Goal: Task Accomplishment & Management: Use online tool/utility

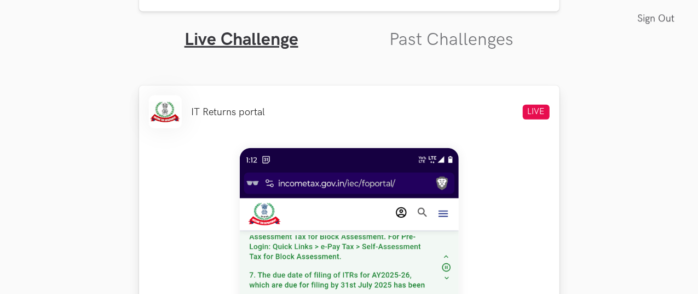
scroll to position [377, 0]
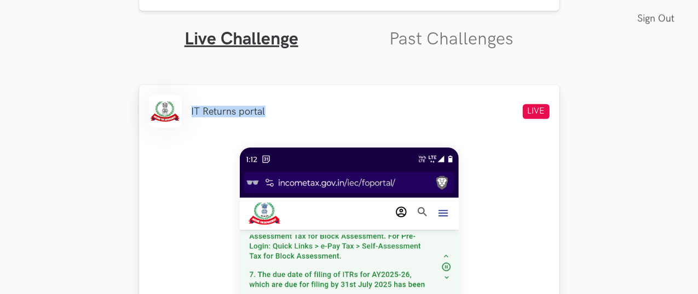
drag, startPoint x: 190, startPoint y: 111, endPoint x: 277, endPoint y: 108, distance: 86.6
click at [277, 108] on div "IT Returns portal LIVE" at bounding box center [349, 111] width 401 height 33
copy li "IT Returns portal"
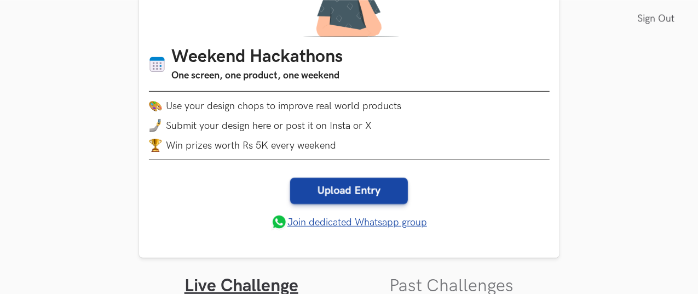
scroll to position [131, 0]
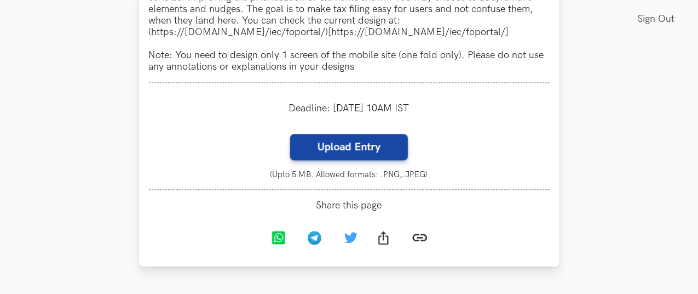
scroll to position [1138, 0]
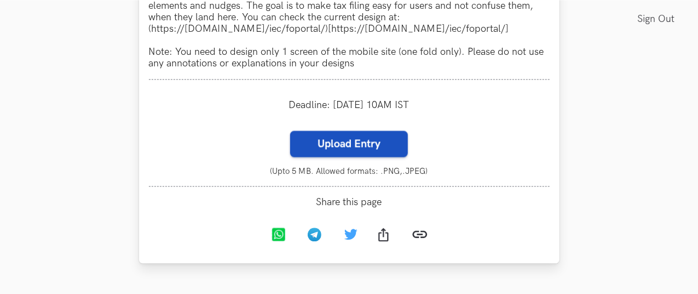
click at [334, 152] on label "Upload Entry" at bounding box center [349, 143] width 118 height 26
click at [290, 130] on input "Upload Entry" at bounding box center [290, 130] width 1 height 1
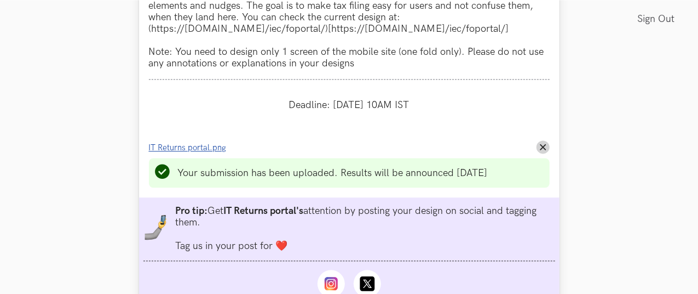
click at [210, 147] on span "IT Returns portal.png" at bounding box center [188, 147] width 78 height 9
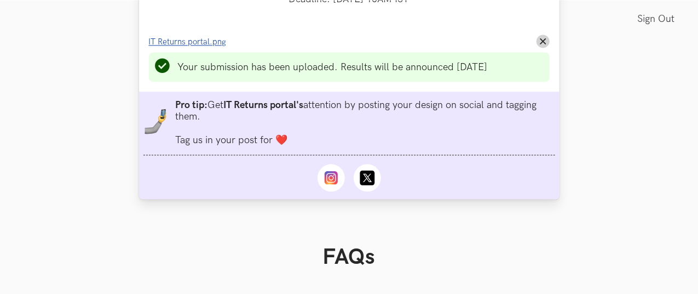
scroll to position [1247, 0]
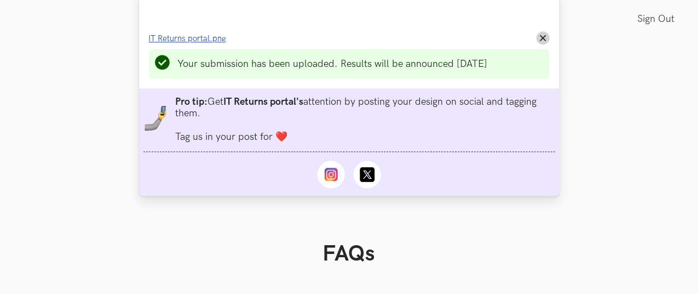
click at [329, 181] on icon at bounding box center [330, 174] width 13 height 13
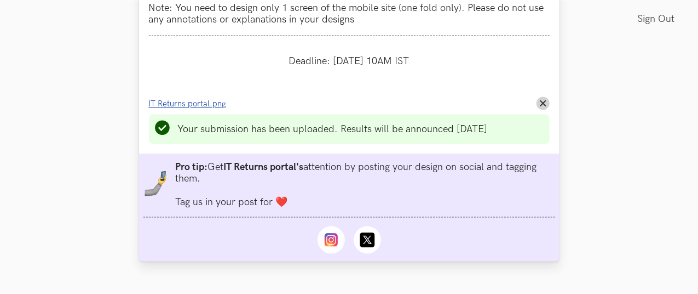
scroll to position [1191, 0]
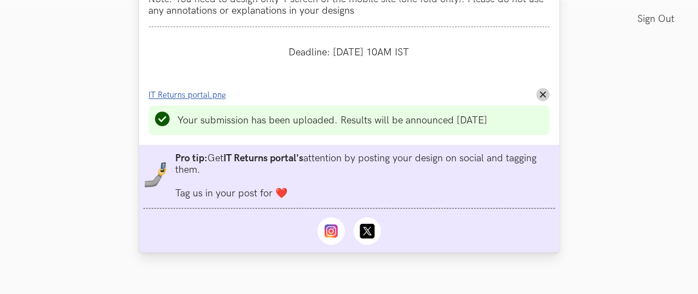
drag, startPoint x: 214, startPoint y: 161, endPoint x: 295, endPoint y: 168, distance: 81.3
click at [295, 168] on li "Pro tip: Get IT Returns portal's attention by posting your design on social and…" at bounding box center [365, 175] width 380 height 47
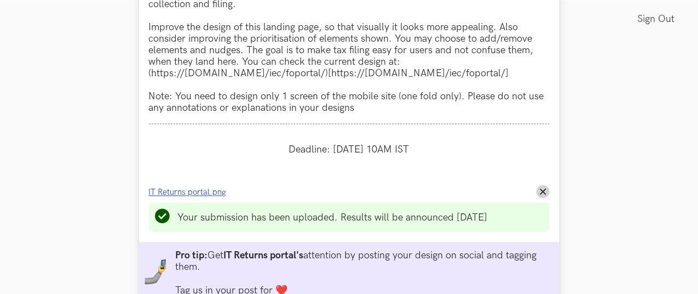
scroll to position [1115, 0]
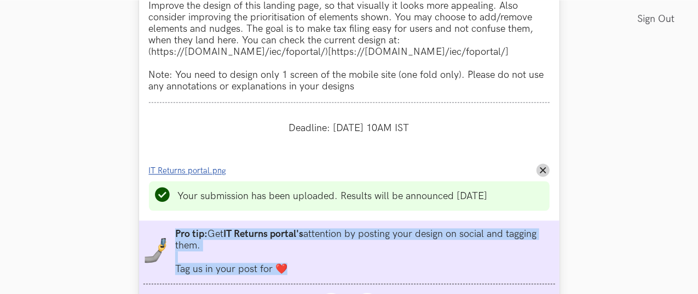
drag, startPoint x: 176, startPoint y: 232, endPoint x: 277, endPoint y: 277, distance: 109.6
click at [277, 274] on li "Pro tip: Get IT Returns portal's attention by posting your design on social and…" at bounding box center [365, 251] width 380 height 47
copy li "Pro tip: Get IT Returns portal's attention by posting your design on social and…"
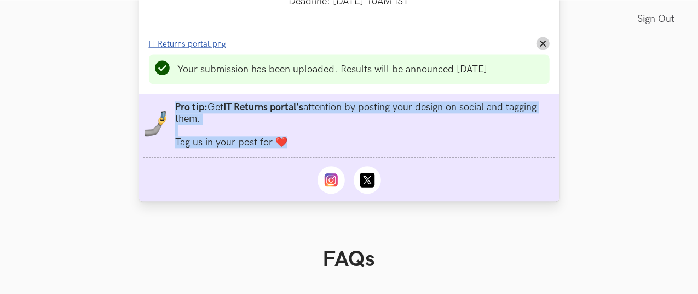
scroll to position [1242, 0]
click at [218, 151] on ul "Pro tip: Get IT Returns portal's attention by posting your design on social and…" at bounding box center [350, 129] width 412 height 56
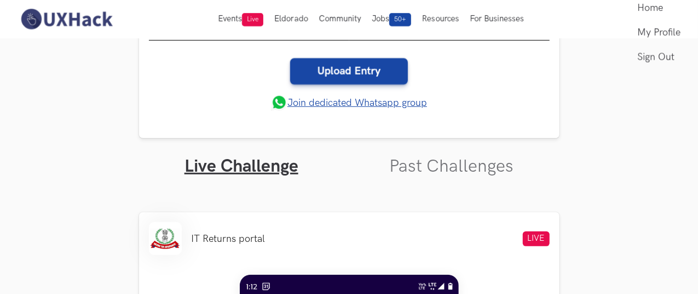
scroll to position [209, 0]
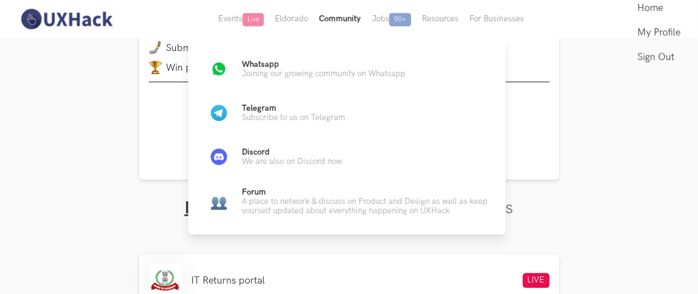
click at [332, 19] on button "Community" at bounding box center [340, 19] width 53 height 38
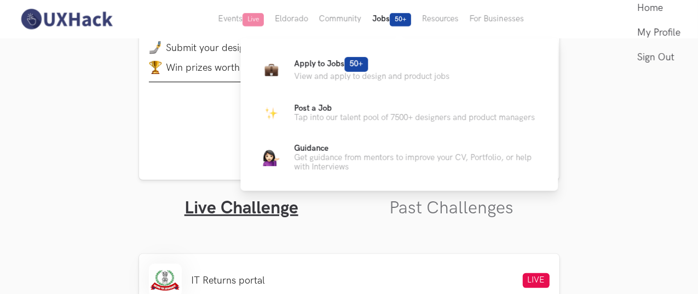
click at [387, 14] on button "Jobs 50+" at bounding box center [392, 19] width 50 height 38
click at [383, 75] on p "View and apply to design and product jobs" at bounding box center [372, 76] width 156 height 9
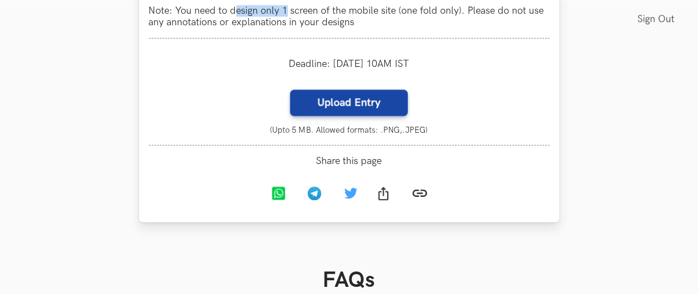
scroll to position [1180, 18]
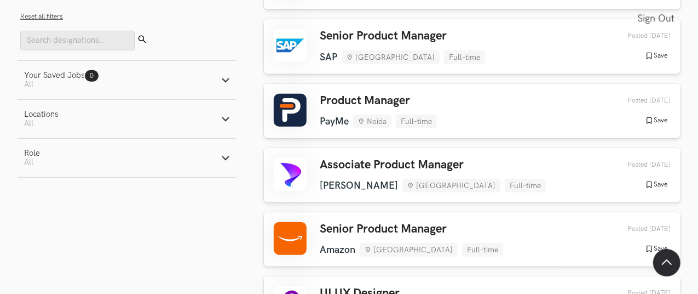
scroll to position [430, 0]
click at [181, 90] on button "Your Saved Jobs 0 Jobs Active filters: All" at bounding box center [127, 80] width 219 height 38
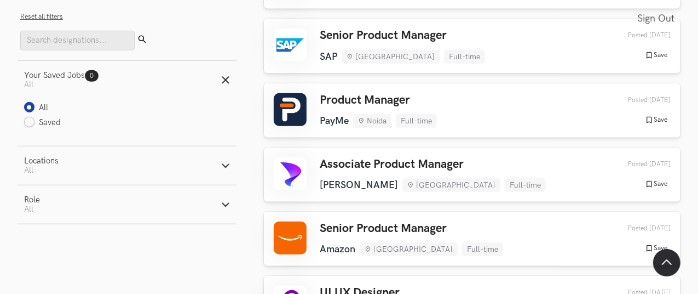
click at [139, 38] on circle at bounding box center [141, 38] width 5 height 5
click at [101, 40] on input "Search" at bounding box center [77, 41] width 114 height 20
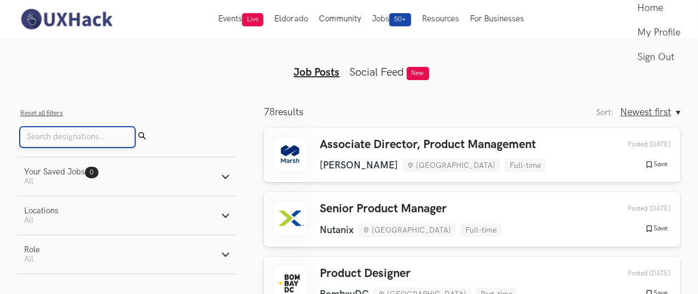
click at [100, 141] on input "Search" at bounding box center [77, 137] width 114 height 20
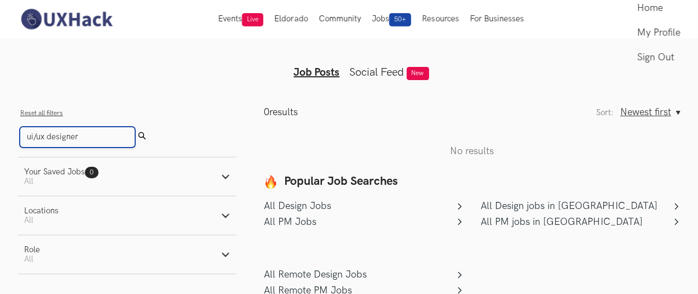
type input "ui/ux designer"
click at [135, 127] on button "Submit" at bounding box center [142, 137] width 15 height 20
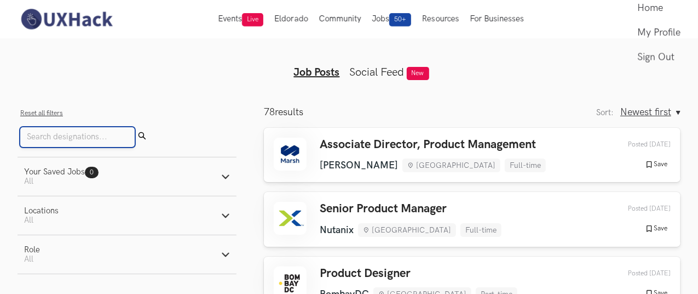
click at [64, 135] on input "Search" at bounding box center [77, 137] width 114 height 20
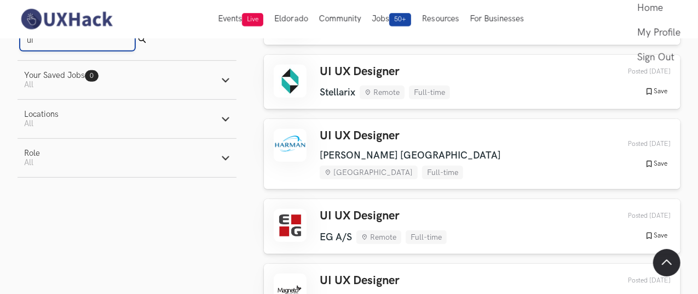
scroll to position [265, 0]
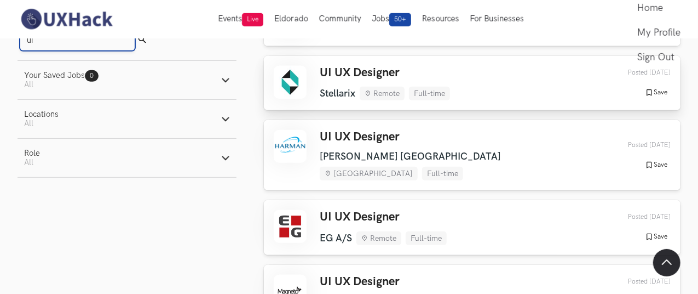
type input "ui"
click at [358, 89] on ul "Stellarix Remote Full-time" at bounding box center [385, 94] width 130 height 14
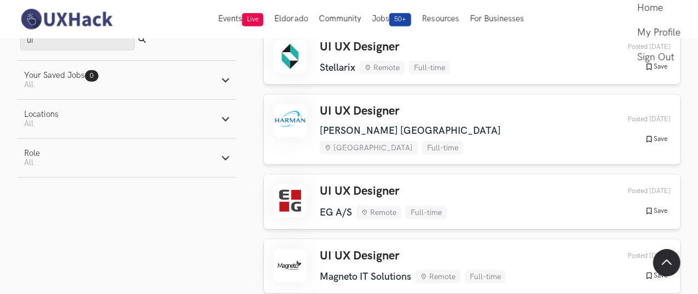
scroll to position [291, 0]
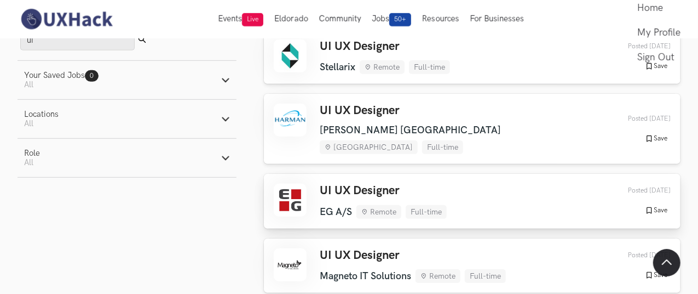
click at [364, 187] on div "UI UX Designer EG A/S Remote Full-time EG A/S Remote Full-time [DATE]" at bounding box center [383, 200] width 127 height 35
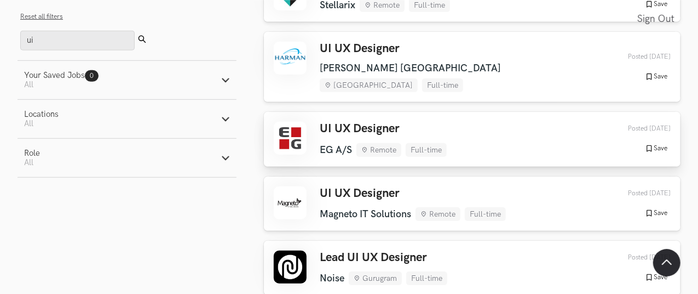
scroll to position [353, 0]
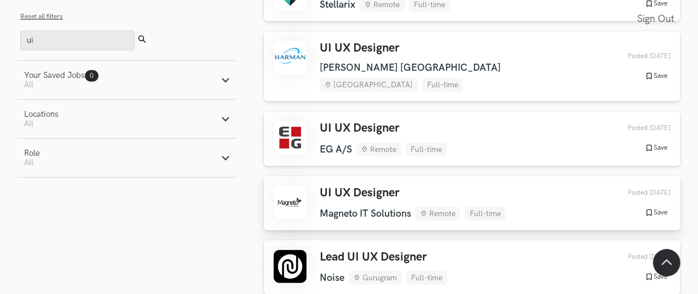
click at [360, 188] on div "UI UX Designer Magneto IT Solutions Remote Full-time Magneto IT Solutions Remot…" at bounding box center [413, 203] width 186 height 35
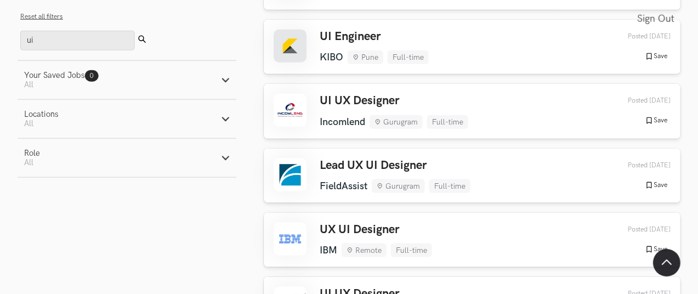
scroll to position [638, 0]
click at [335, 222] on h3 "UX UI Designer" at bounding box center [376, 229] width 112 height 14
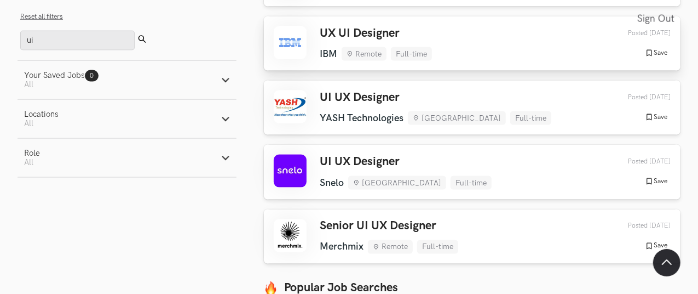
scroll to position [835, 0]
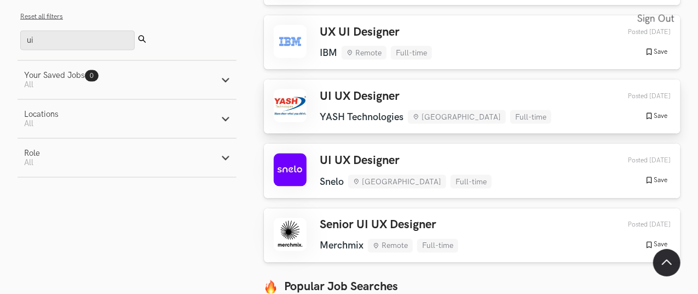
click at [357, 110] on ul "YASH Technologies [GEOGRAPHIC_DATA] Full-time" at bounding box center [436, 117] width 232 height 14
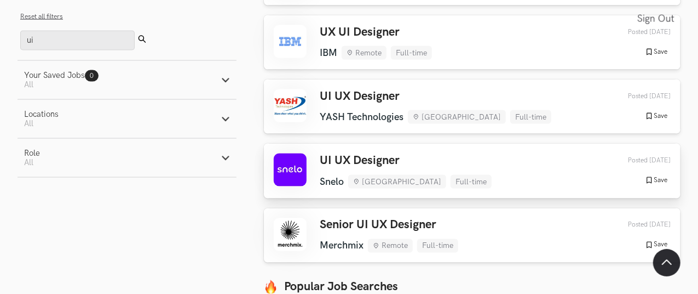
click at [321, 144] on link "UI UX Designer [GEOGRAPHIC_DATA] [GEOGRAPHIC_DATA] Full-time [GEOGRAPHIC_DATA] …" at bounding box center [472, 171] width 417 height 54
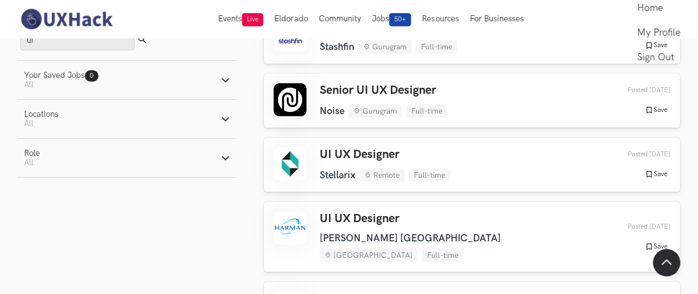
scroll to position [141, 0]
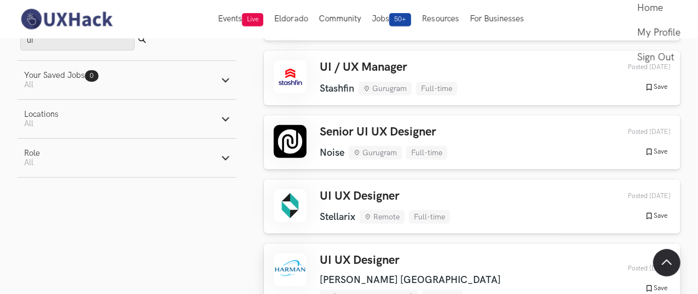
click at [325, 271] on div "UI UX Designer [PERSON_NAME] [GEOGRAPHIC_DATA] [GEOGRAPHIC_DATA] Full-time [PER…" at bounding box center [461, 278] width 283 height 50
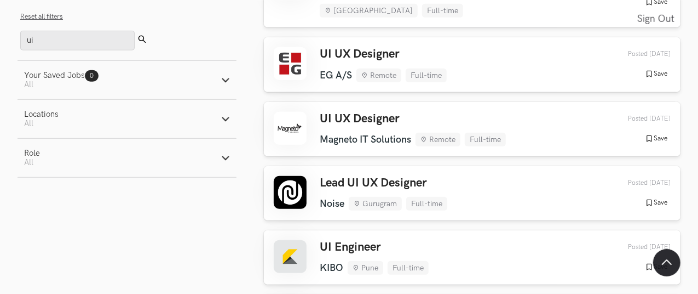
scroll to position [436, 0]
